Goal: Complete application form: Complete application form

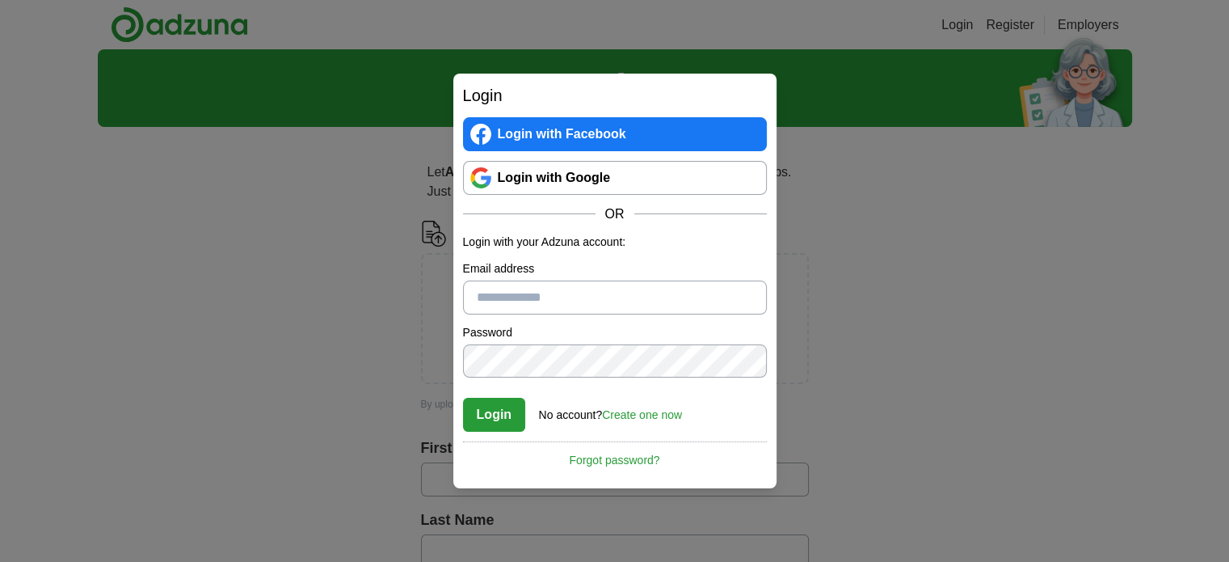
click at [512, 300] on input "Email address" at bounding box center [615, 297] width 304 height 34
type input "**********"
click at [463, 398] on button "Login" at bounding box center [494, 415] width 63 height 34
click at [663, 415] on link "Create one now" at bounding box center [642, 414] width 80 height 13
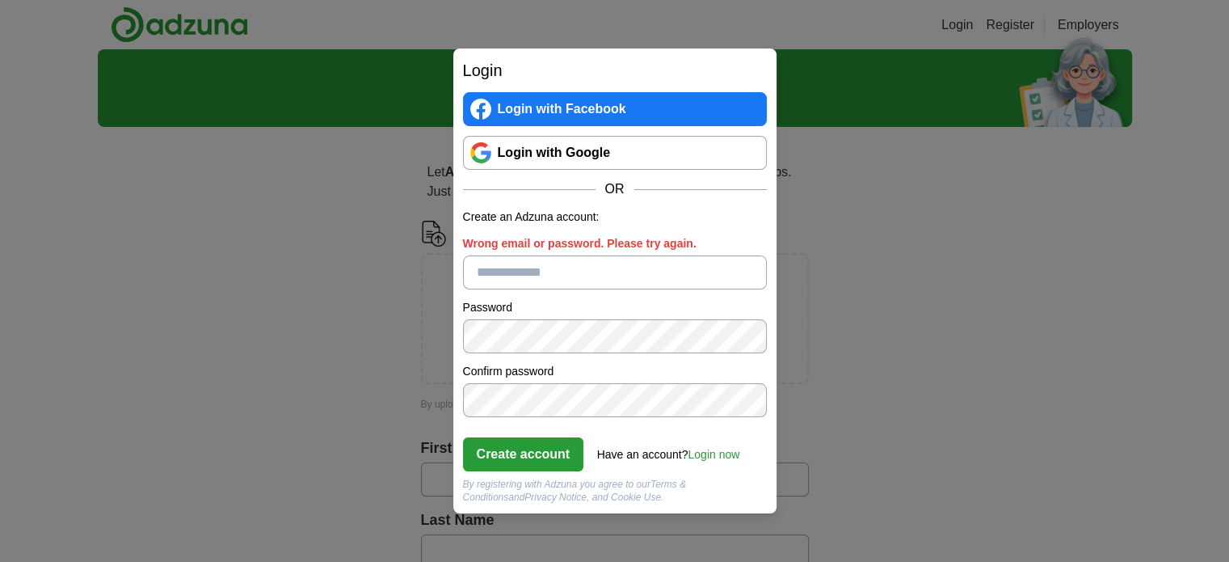
click at [517, 280] on form "Create an Adzuna account: Wrong email or password. Please try again. Password C…" at bounding box center [615, 356] width 304 height 294
click at [517, 280] on input "Wrong email or password. Please try again." at bounding box center [615, 272] width 304 height 34
type input "**********"
click button "Create account" at bounding box center [523, 454] width 121 height 34
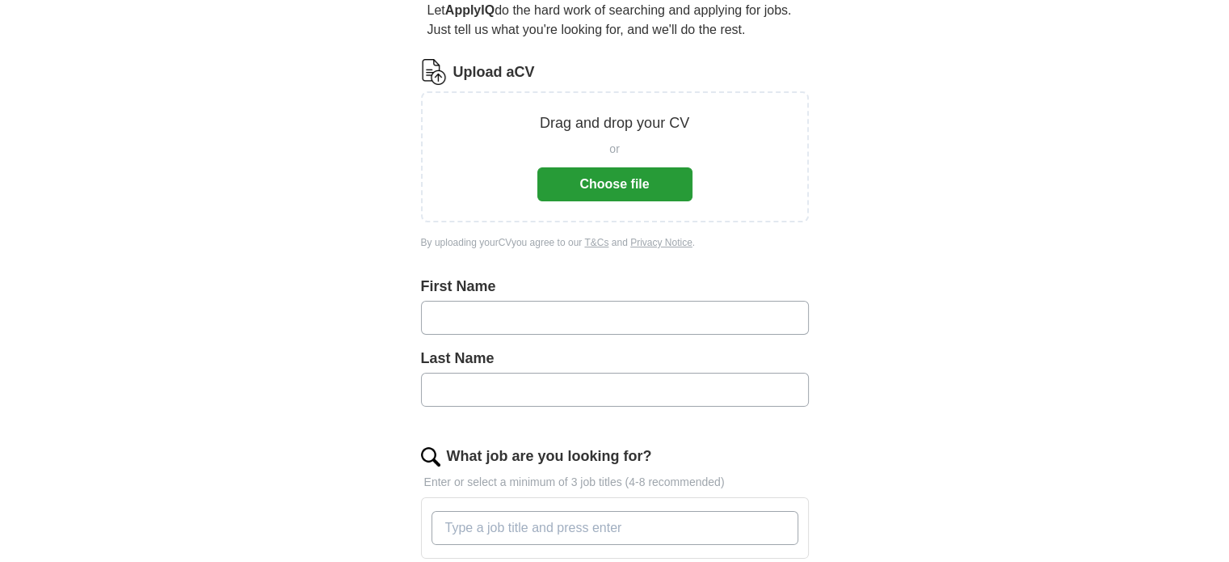
scroll to position [161, 0]
click at [480, 318] on input "text" at bounding box center [615, 318] width 388 height 34
type input "******"
click at [464, 399] on input "****" at bounding box center [615, 390] width 388 height 34
type input "**********"
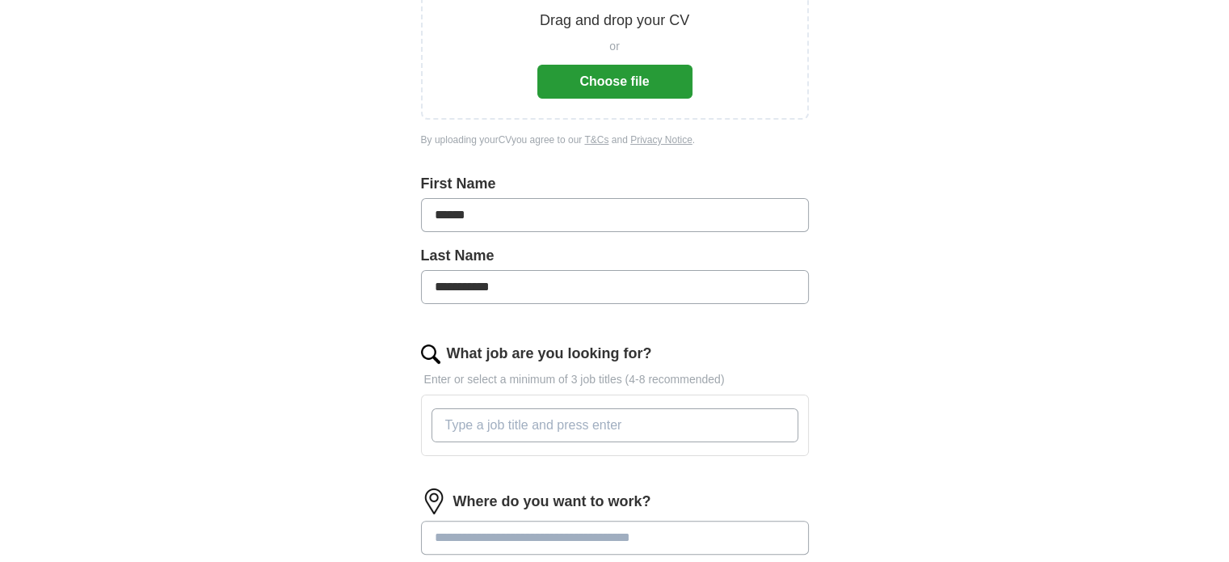
scroll to position [265, 0]
click at [495, 425] on input "What job are you looking for?" at bounding box center [615, 424] width 367 height 34
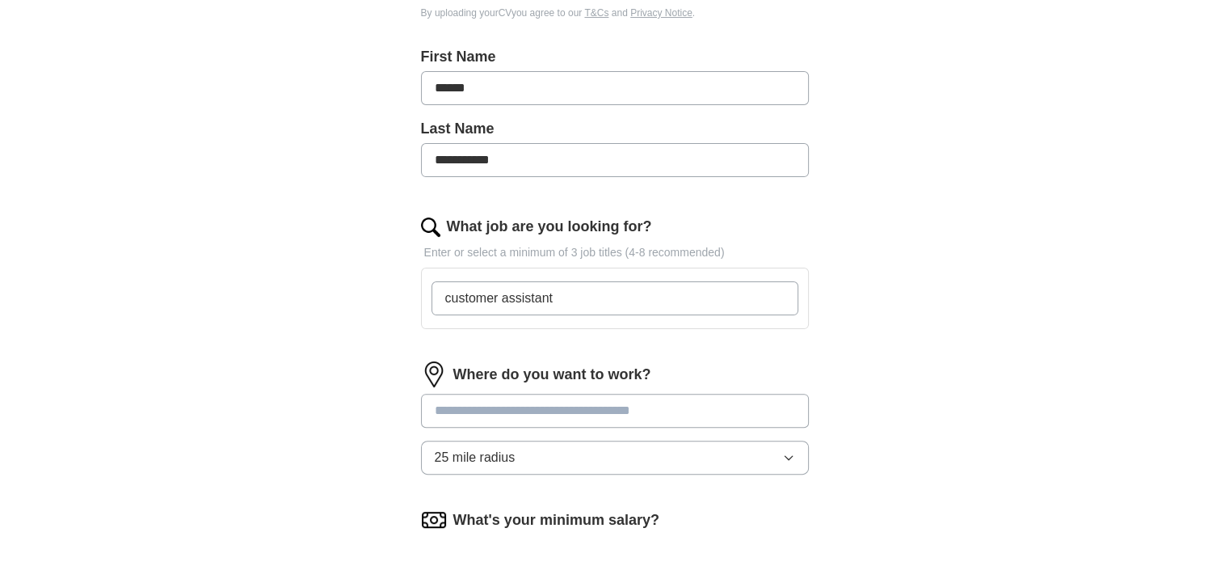
scroll to position [394, 0]
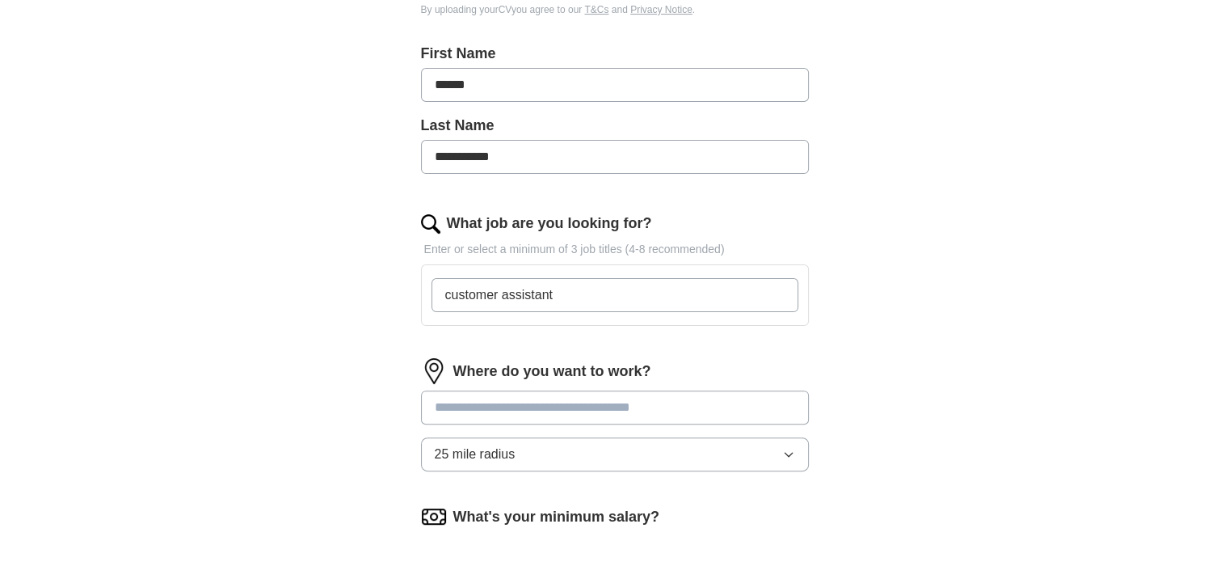
type input "customer assistant"
click at [517, 415] on input at bounding box center [615, 407] width 388 height 34
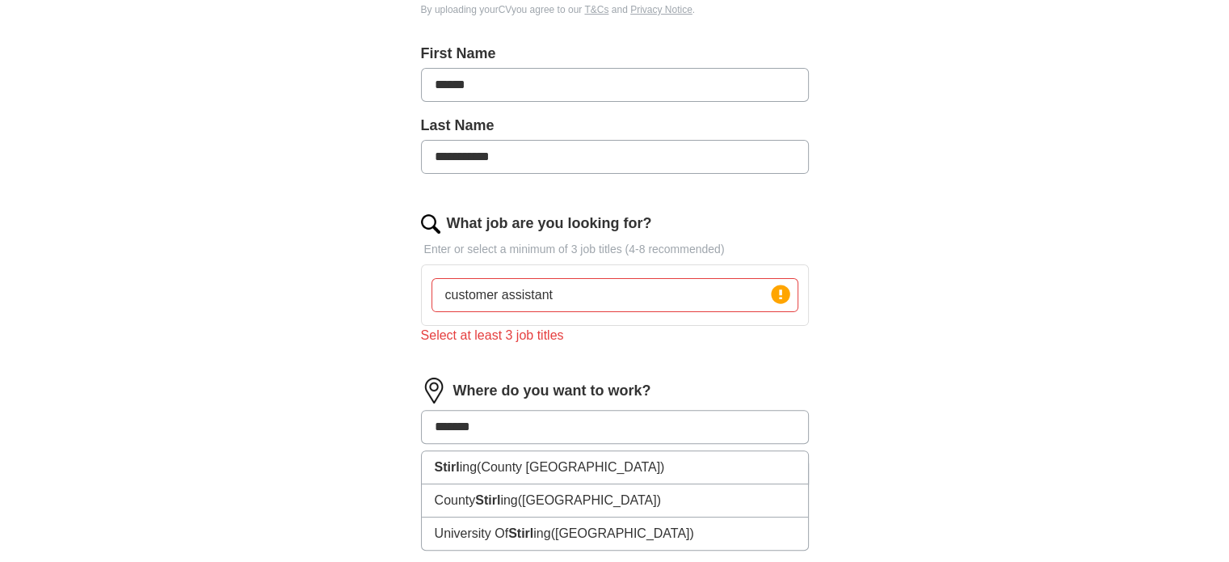
type input "********"
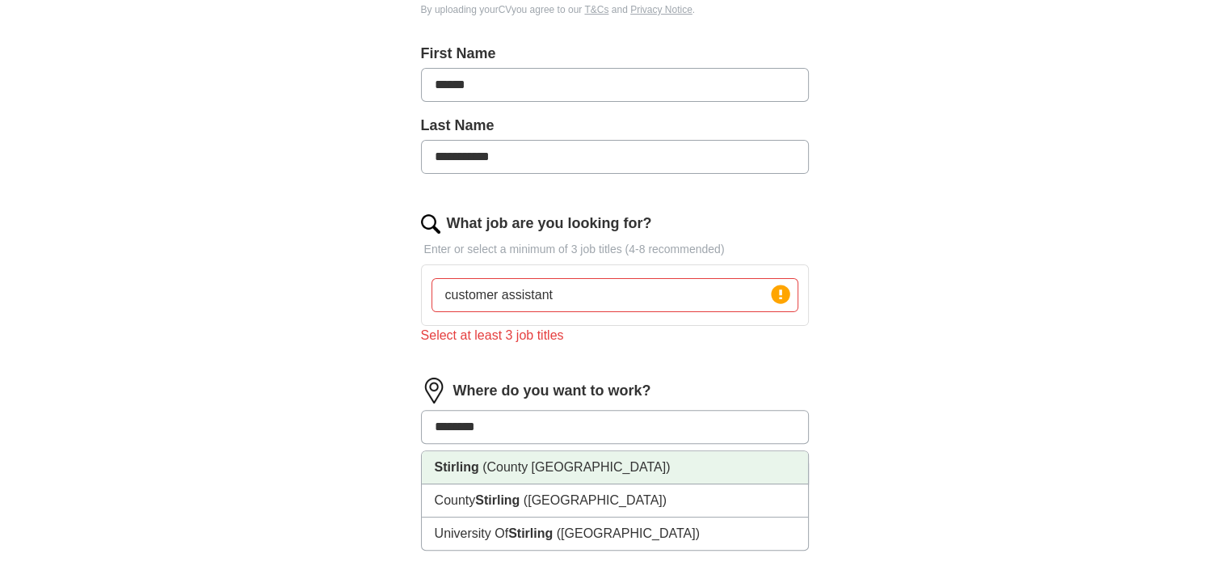
click at [510, 463] on span "(County [GEOGRAPHIC_DATA])" at bounding box center [577, 467] width 188 height 14
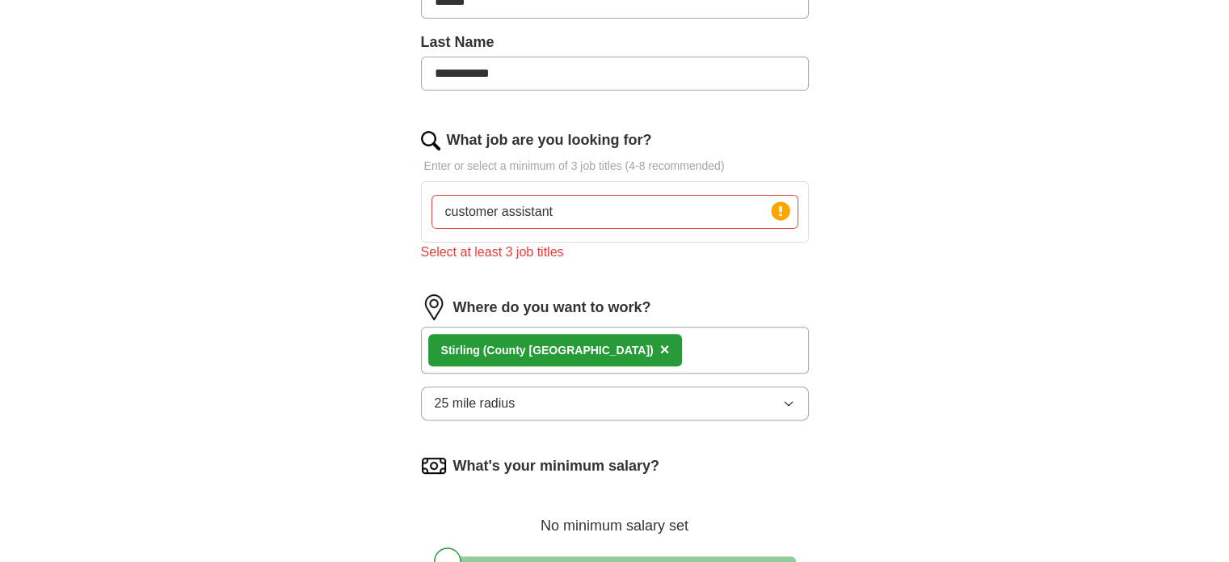
scroll to position [479, 0]
click at [791, 396] on icon "button" at bounding box center [788, 402] width 13 height 13
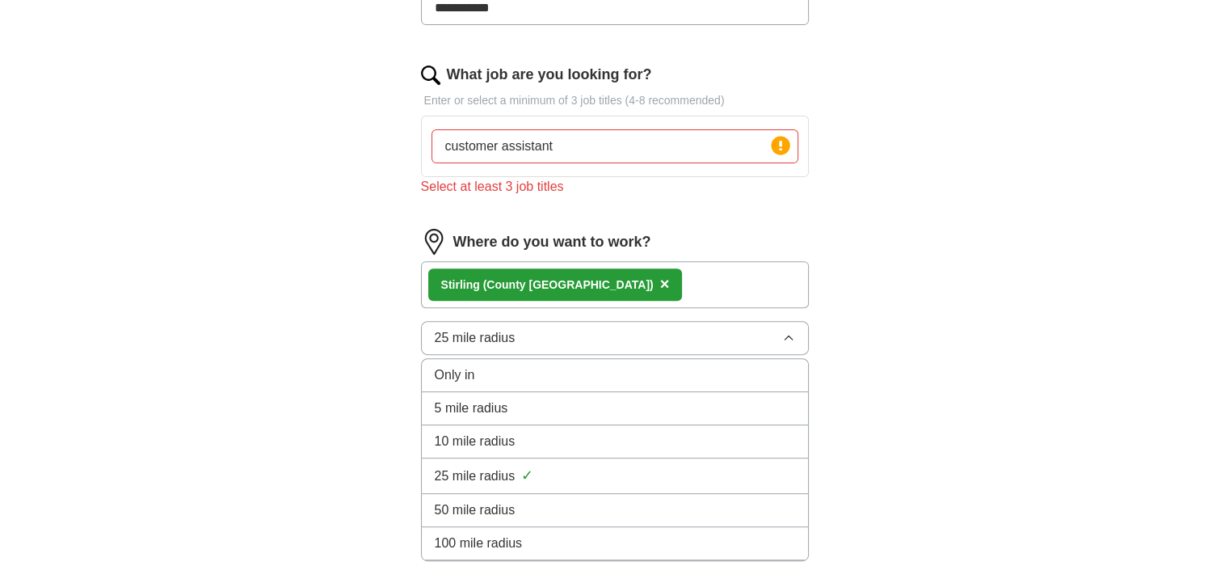
scroll to position [546, 0]
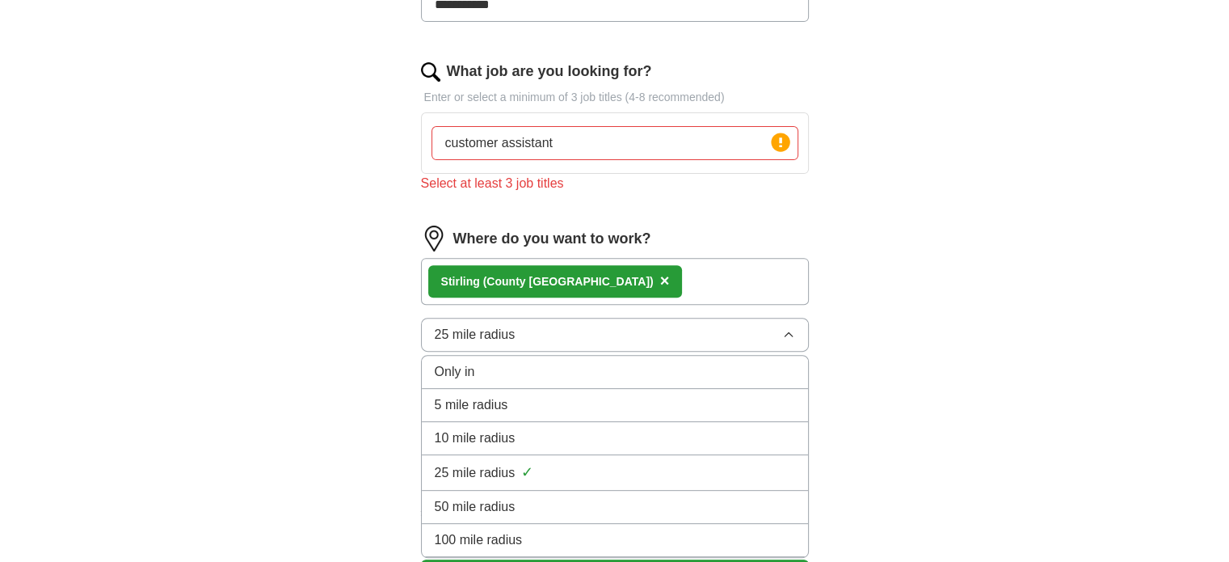
click at [485, 434] on span "10 mile radius" at bounding box center [475, 437] width 81 height 19
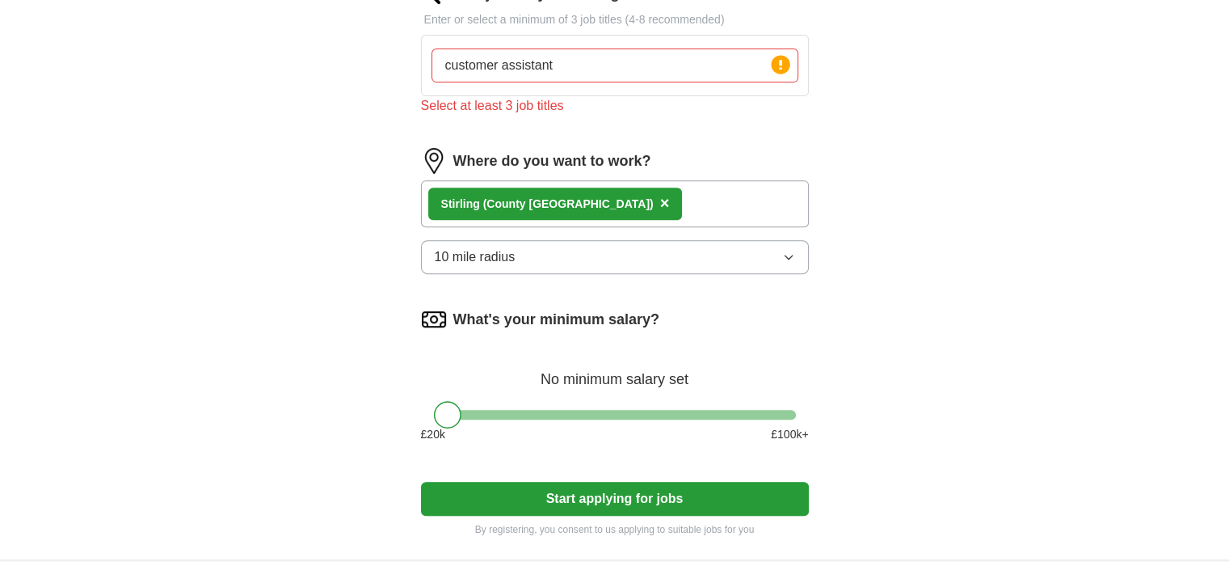
scroll to position [626, 0]
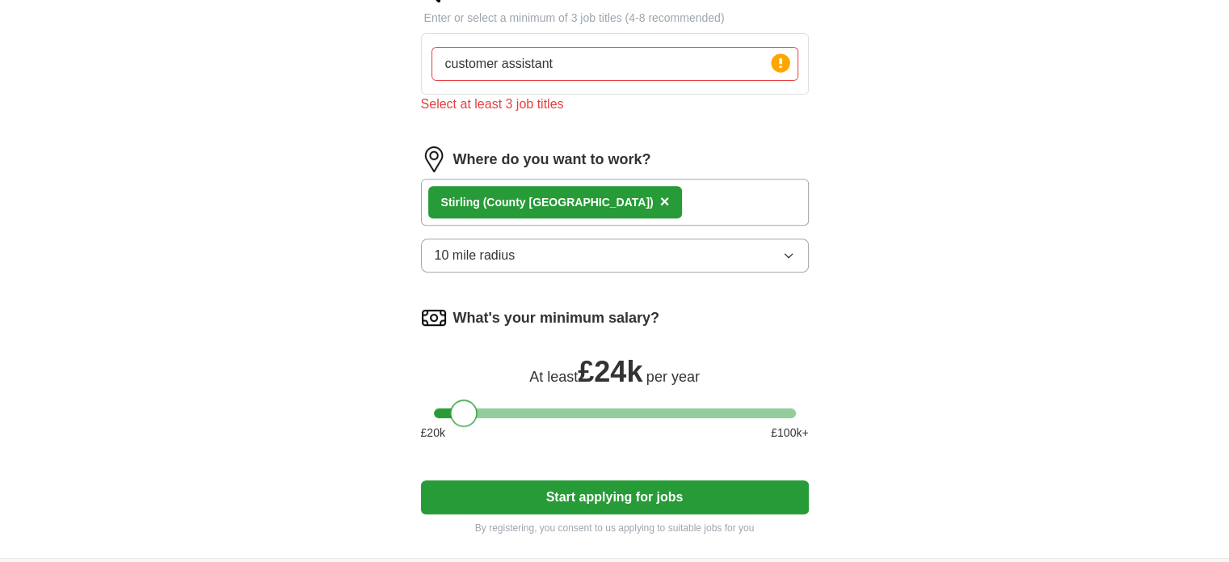
click at [462, 408] on div at bounding box center [615, 413] width 362 height 10
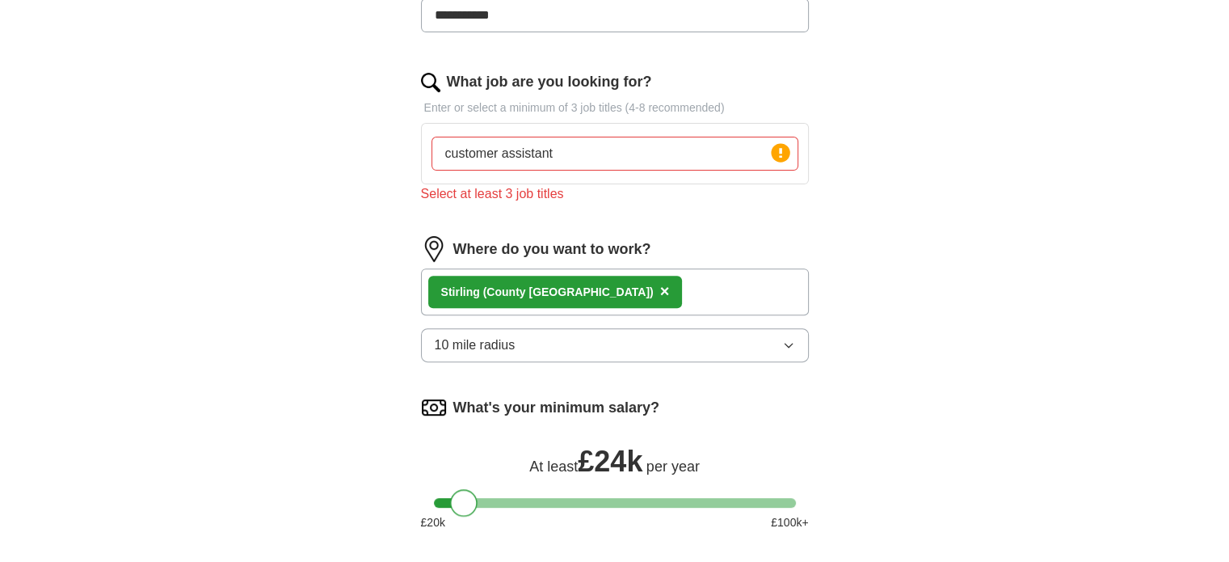
scroll to position [529, 0]
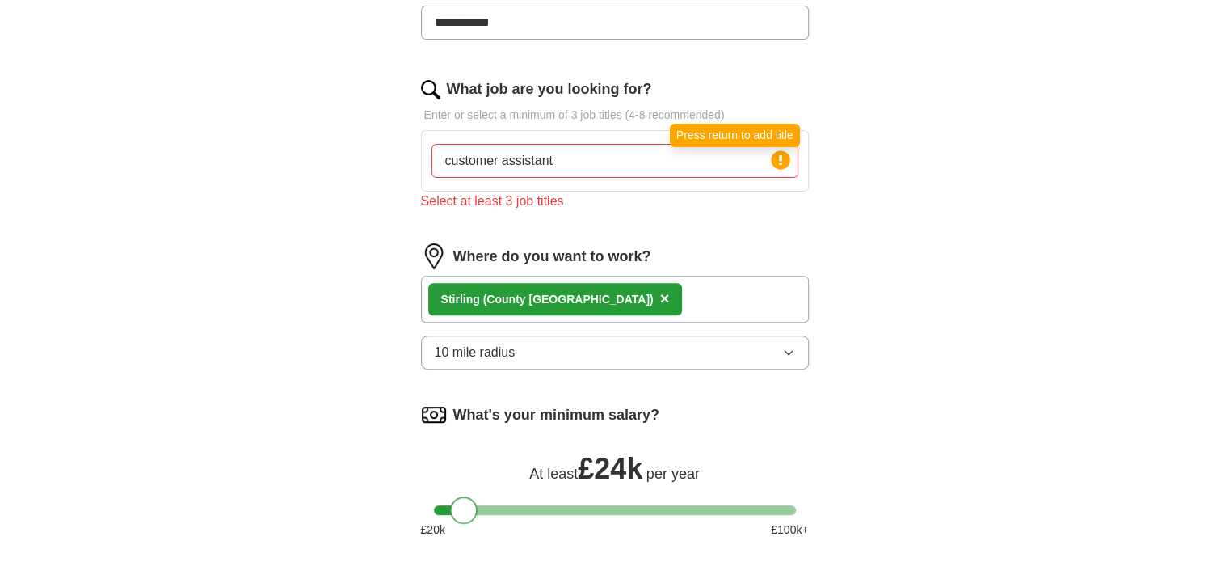
click at [782, 155] on circle at bounding box center [780, 159] width 19 height 19
click at [588, 158] on input "customer assistant" at bounding box center [615, 161] width 367 height 34
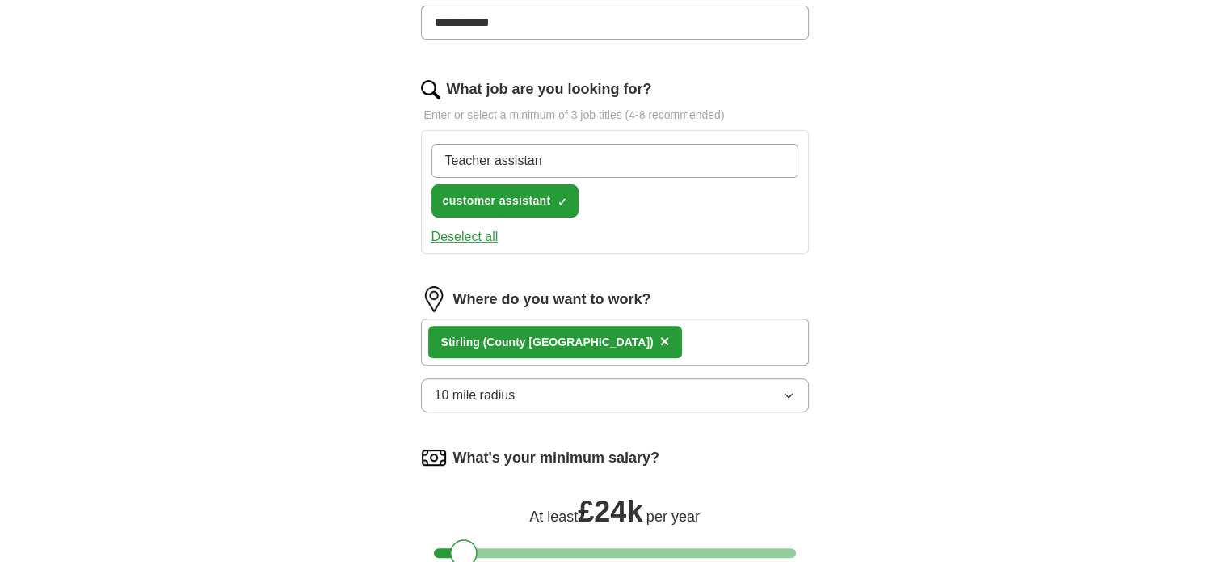
type input "Teacher assistant"
type input "Student support"
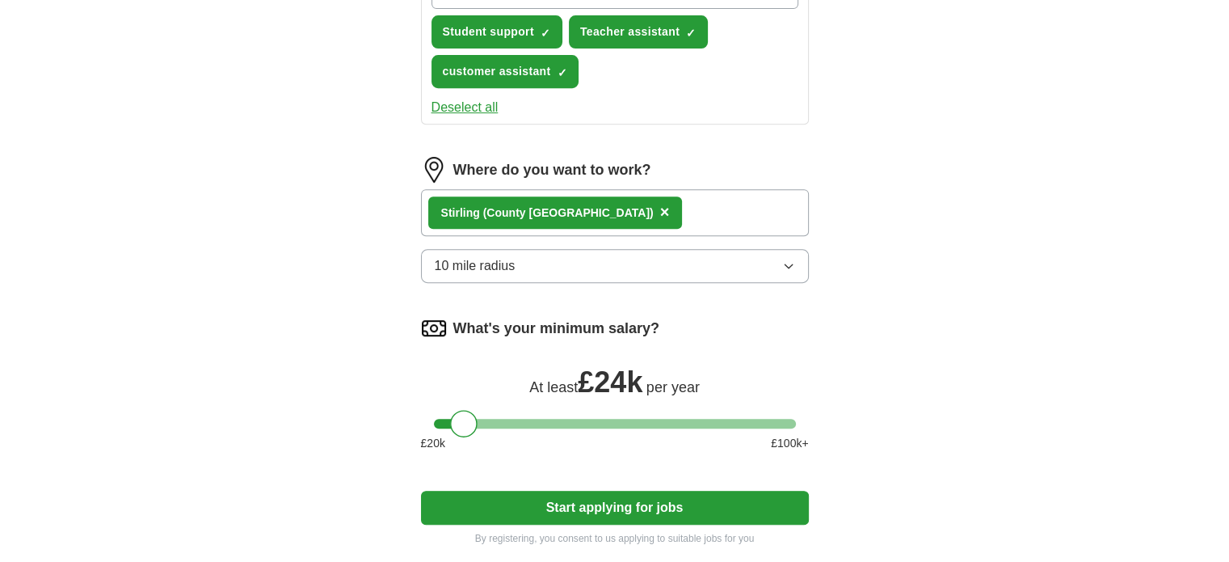
scroll to position [704, 0]
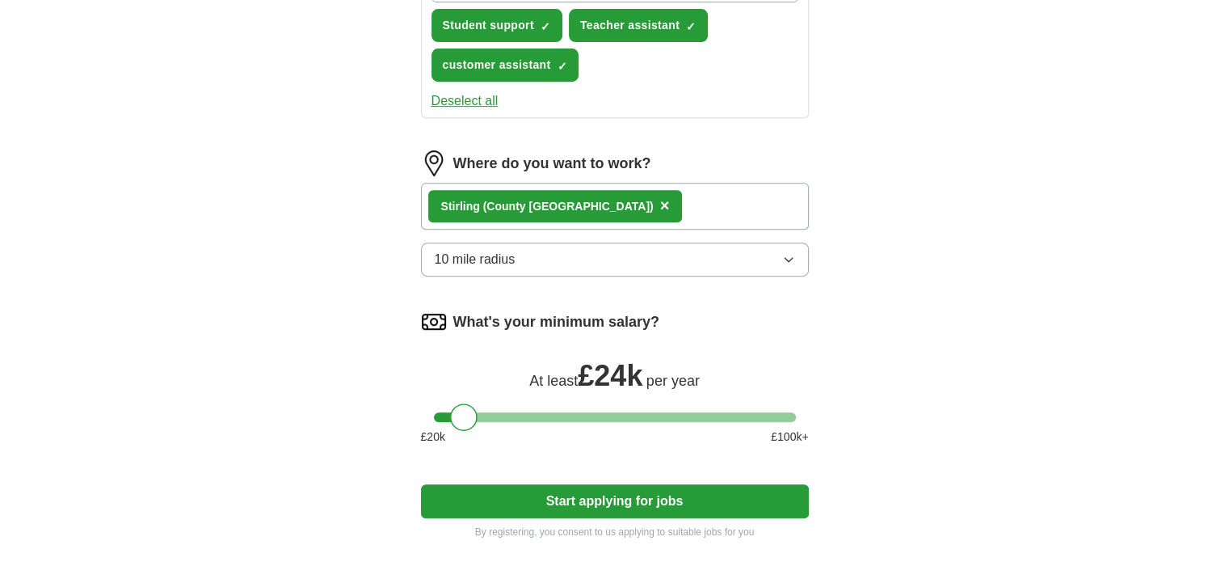
click at [519, 497] on button "Start applying for jobs" at bounding box center [615, 501] width 388 height 34
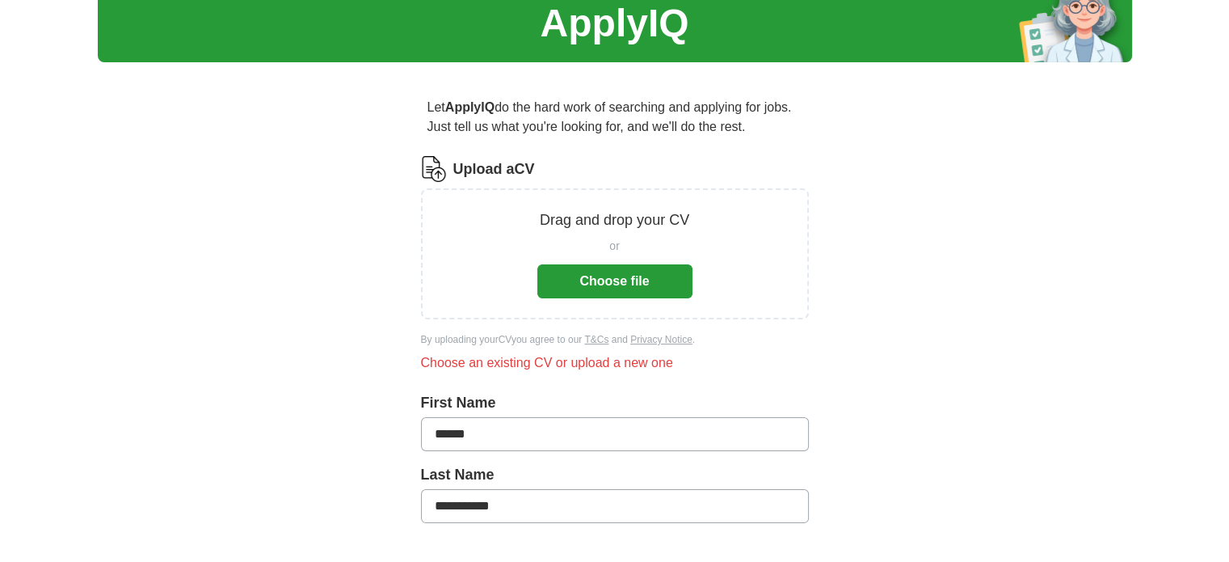
scroll to position [0, 0]
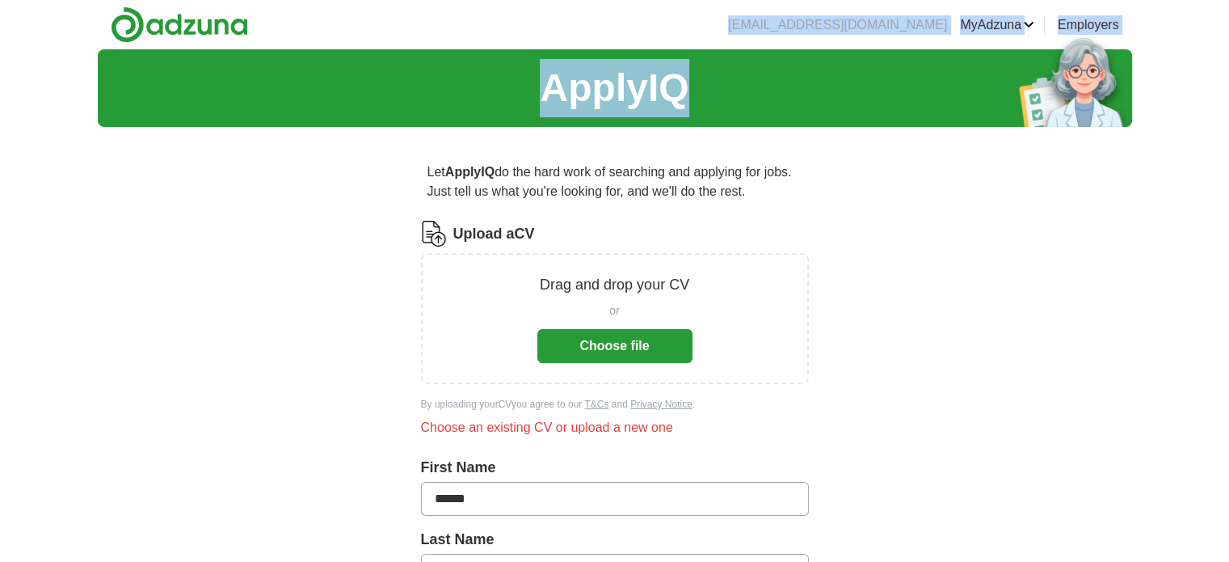
drag, startPoint x: 992, startPoint y: 50, endPoint x: 533, endPoint y: -98, distance: 481.6
click at [472, 110] on section "ApplyIQ" at bounding box center [615, 88] width 1035 height 78
